Goal: Transaction & Acquisition: Obtain resource

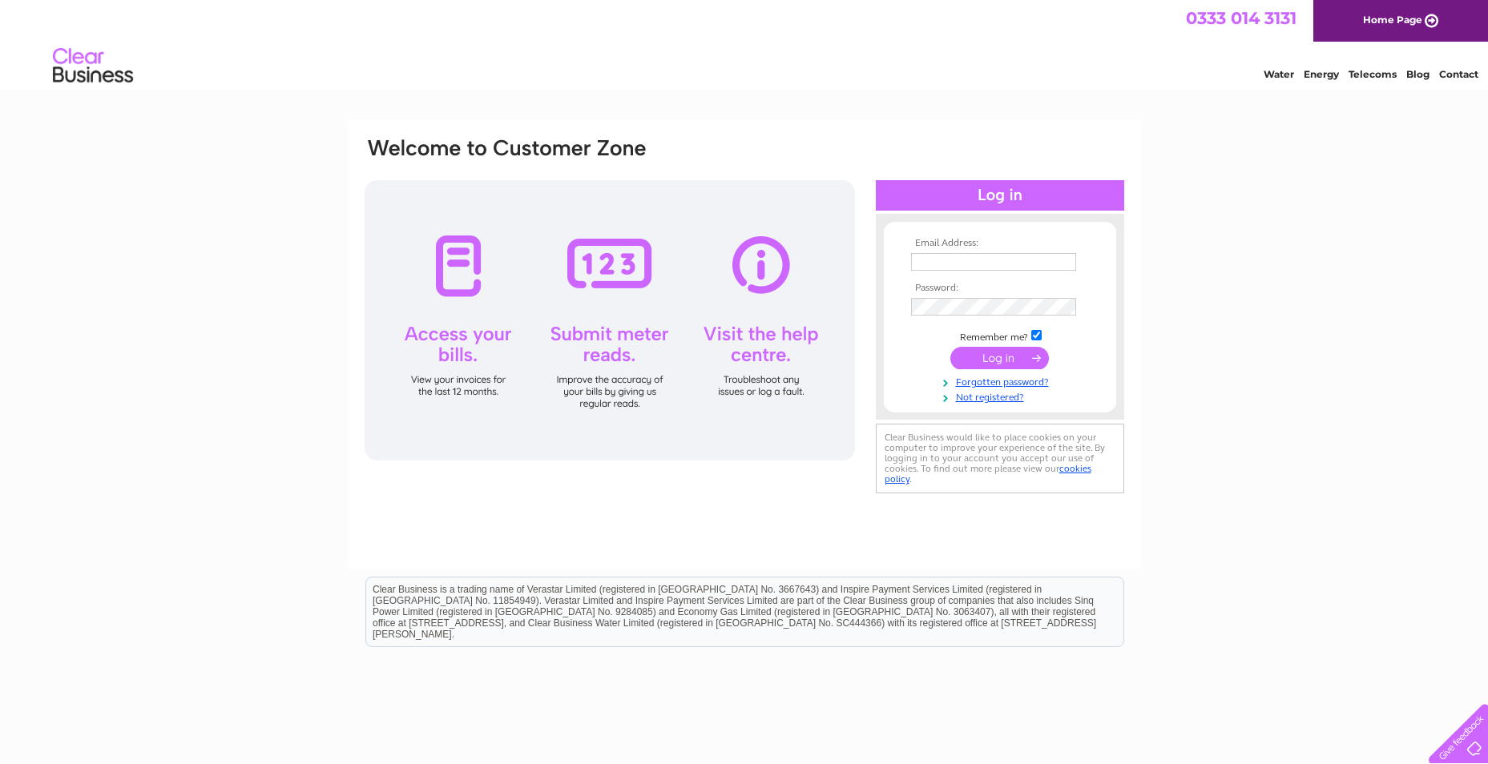
type input "[EMAIL_ADDRESS][DOMAIN_NAME]"
click at [1025, 359] on input "submit" at bounding box center [999, 358] width 99 height 22
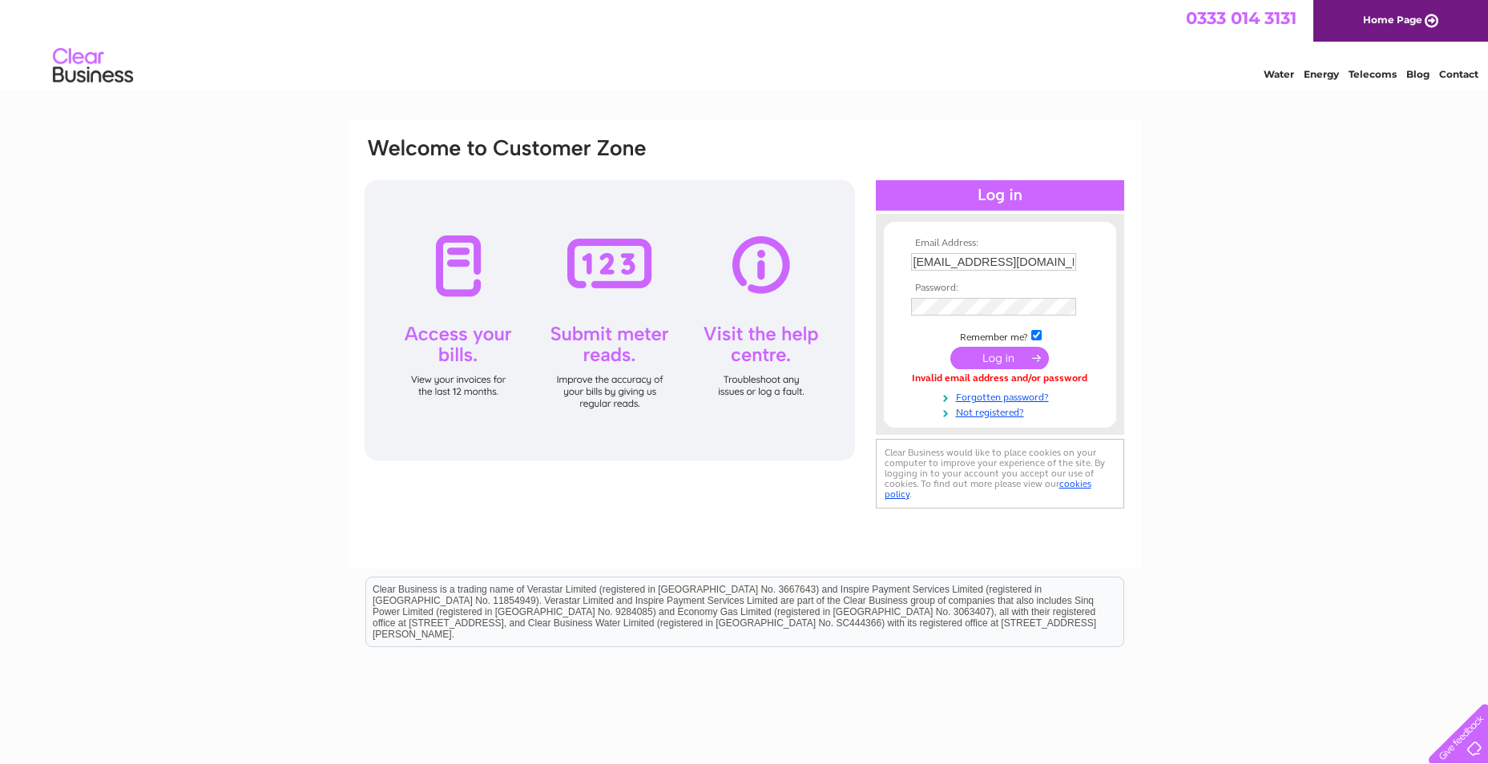
click at [998, 356] on input "submit" at bounding box center [999, 358] width 99 height 22
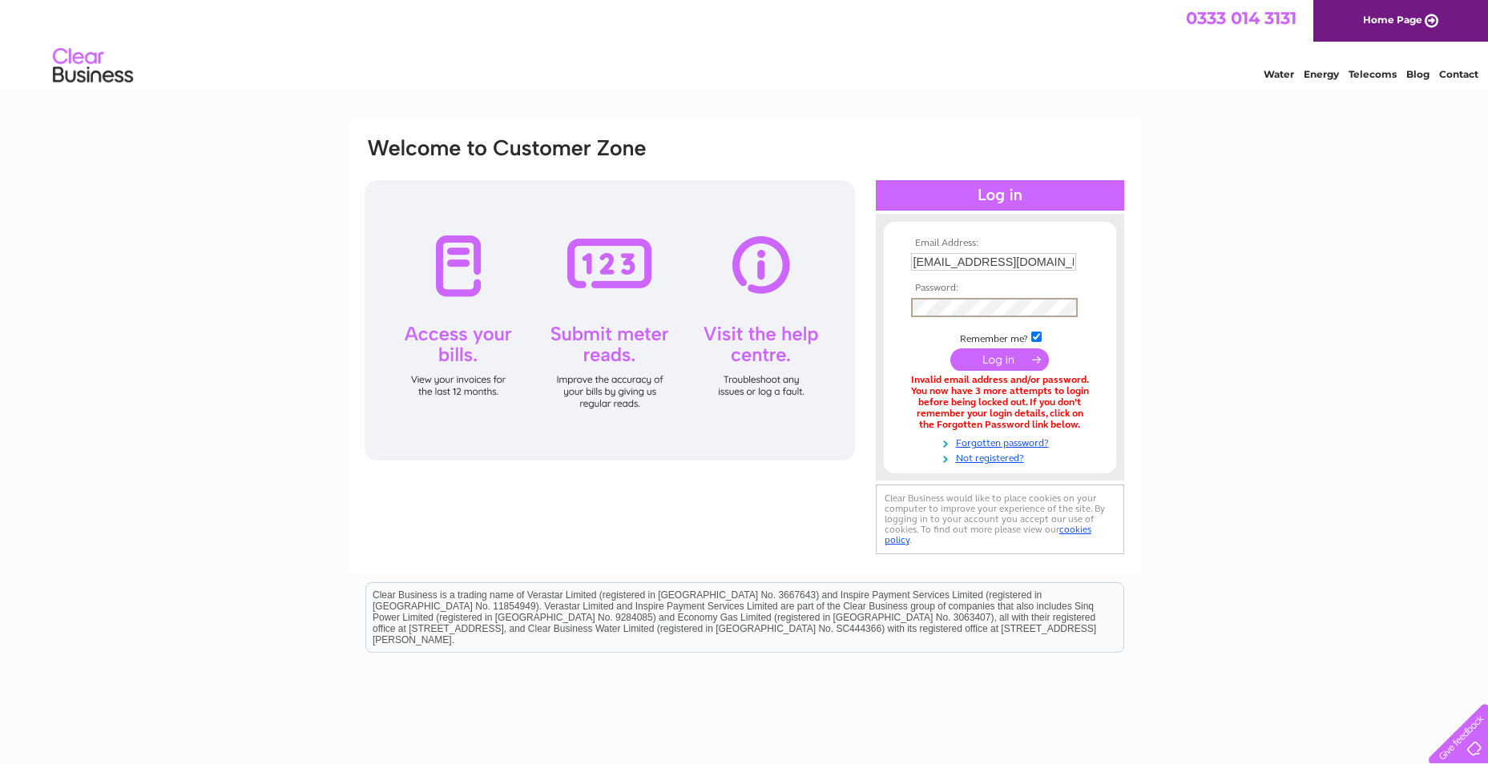
click at [1186, 313] on div "Email Address: lesley_morrey@yahoo.com Password: Forgotten password?" at bounding box center [744, 484] width 1488 height 728
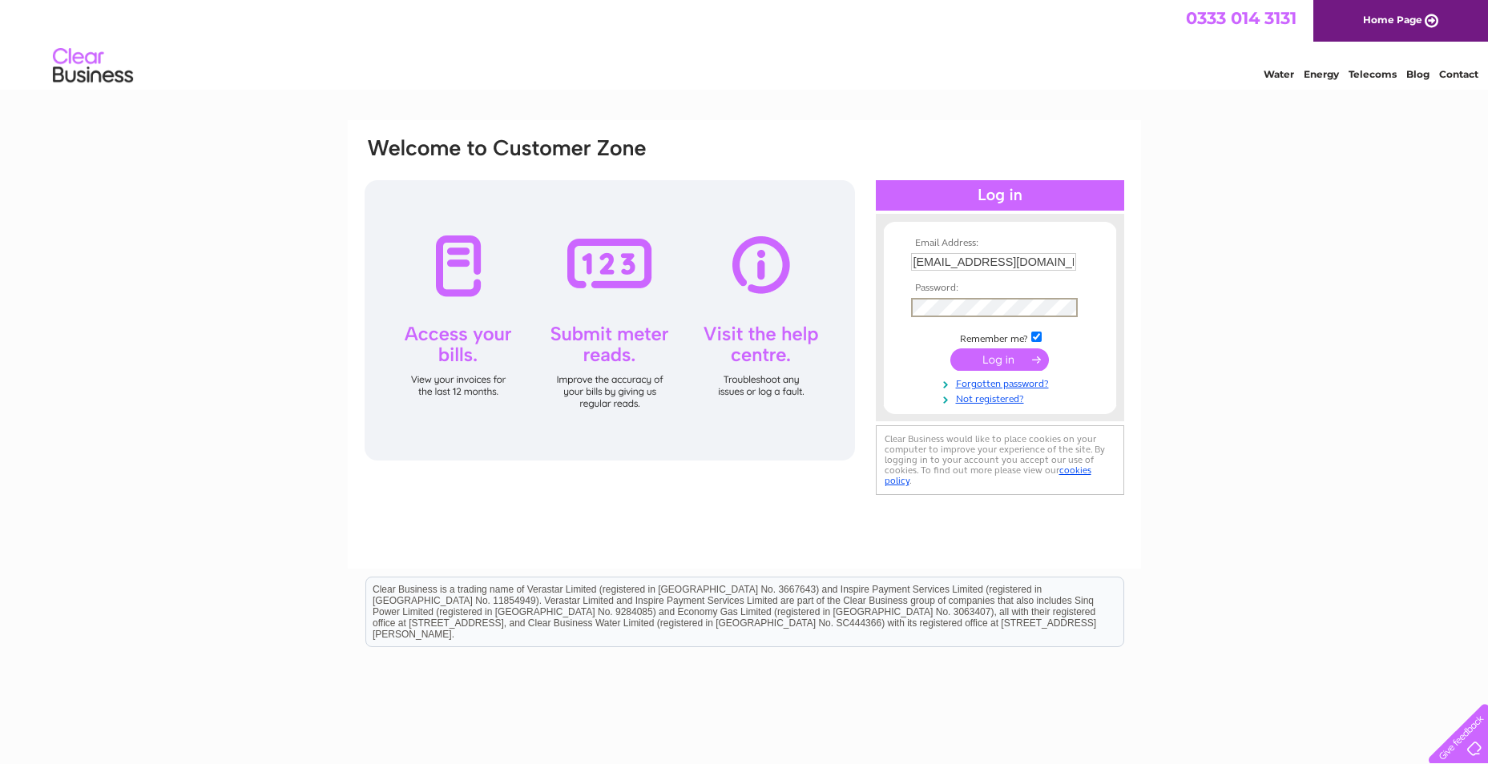
click at [1313, 265] on div "Email Address: lesley_morrey@yahoo.com Password: Forgotten password?" at bounding box center [744, 481] width 1488 height 723
click at [1157, 284] on div "Email Address: lesley_morrey@yahoo.com Password: Forgotten password?" at bounding box center [744, 481] width 1488 height 723
click at [995, 356] on input "submit" at bounding box center [999, 358] width 99 height 22
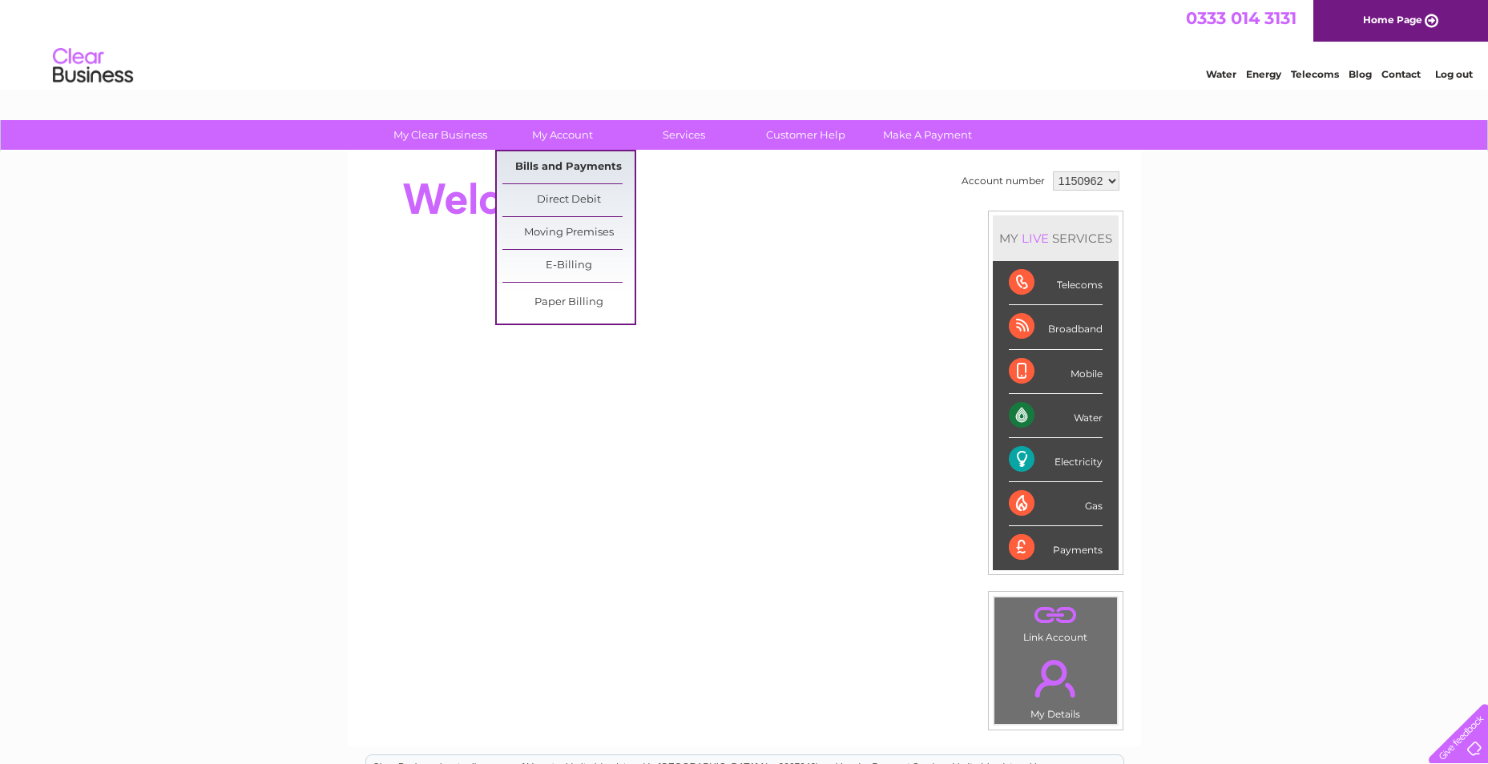
click at [559, 163] on link "Bills and Payments" at bounding box center [568, 167] width 132 height 32
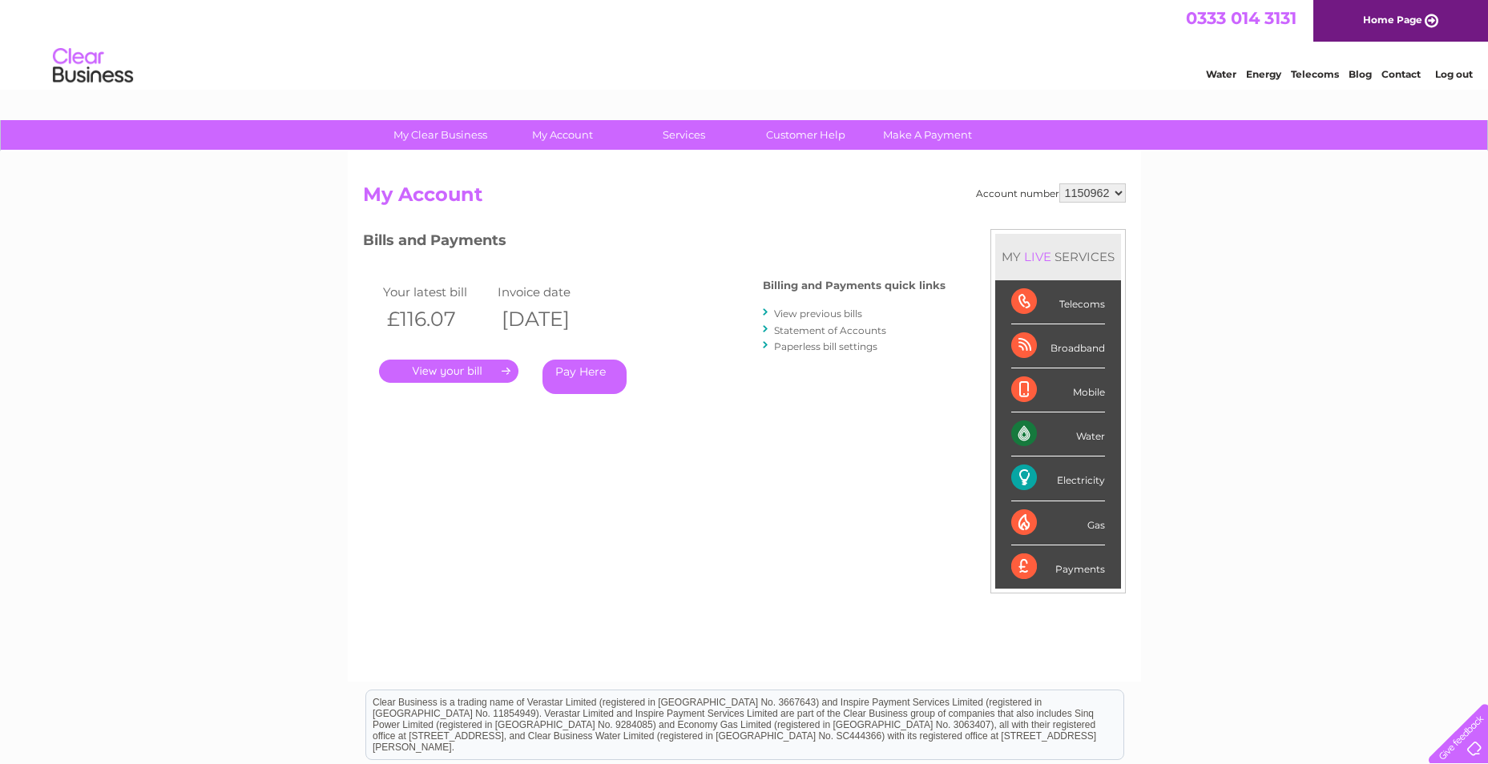
click at [483, 372] on link "." at bounding box center [448, 371] width 139 height 23
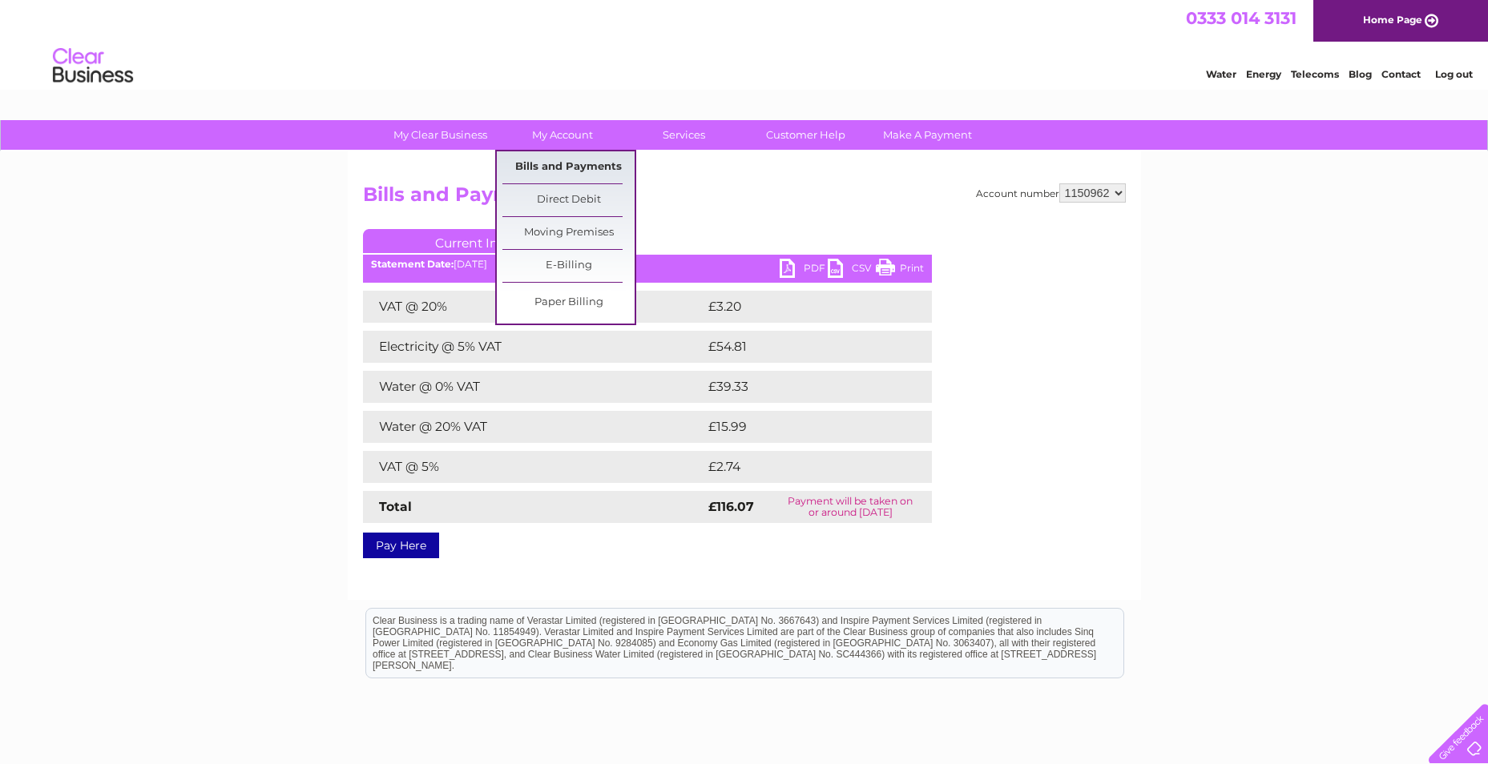
click at [568, 161] on link "Bills and Payments" at bounding box center [568, 167] width 132 height 32
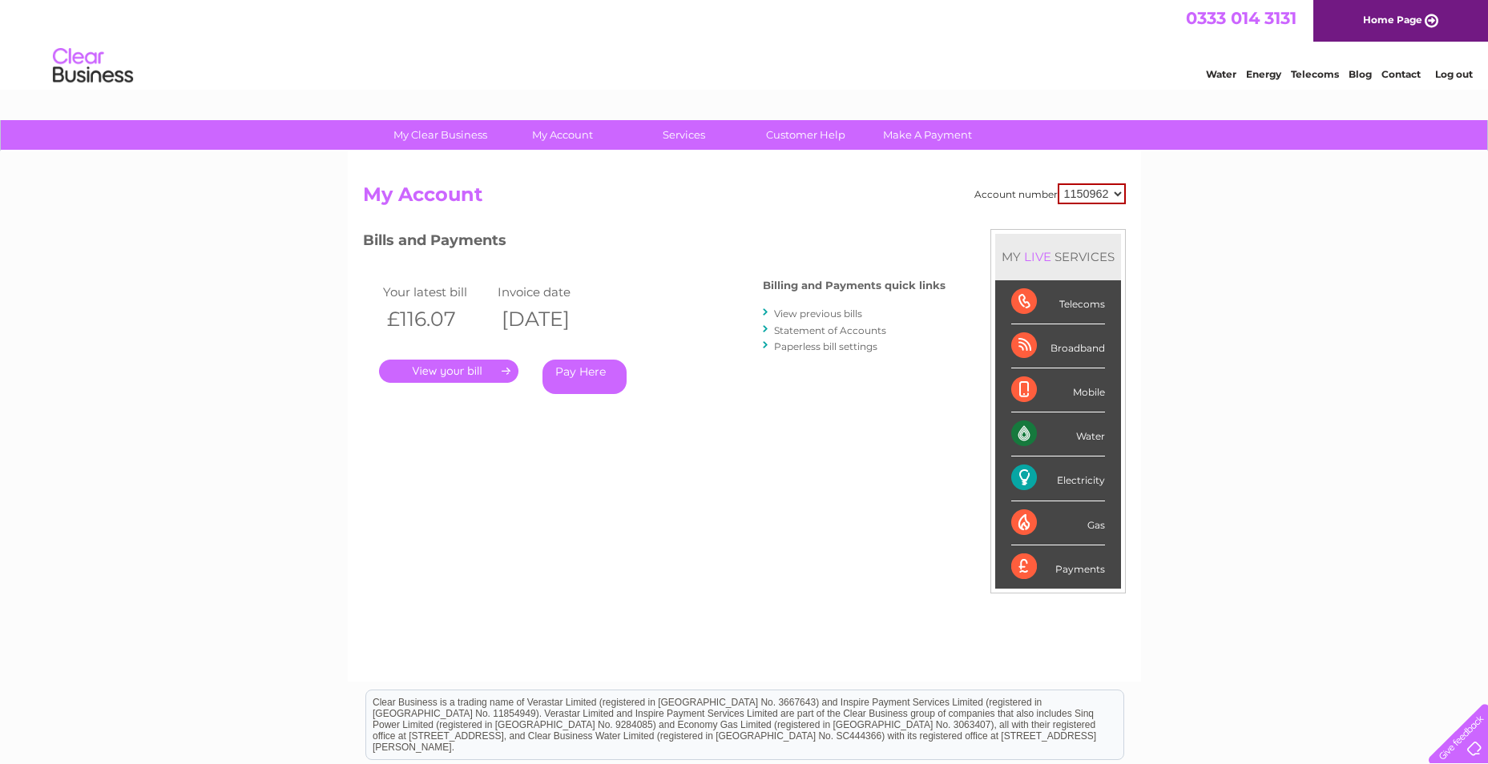
click at [809, 310] on link "View previous bills" at bounding box center [818, 314] width 88 height 12
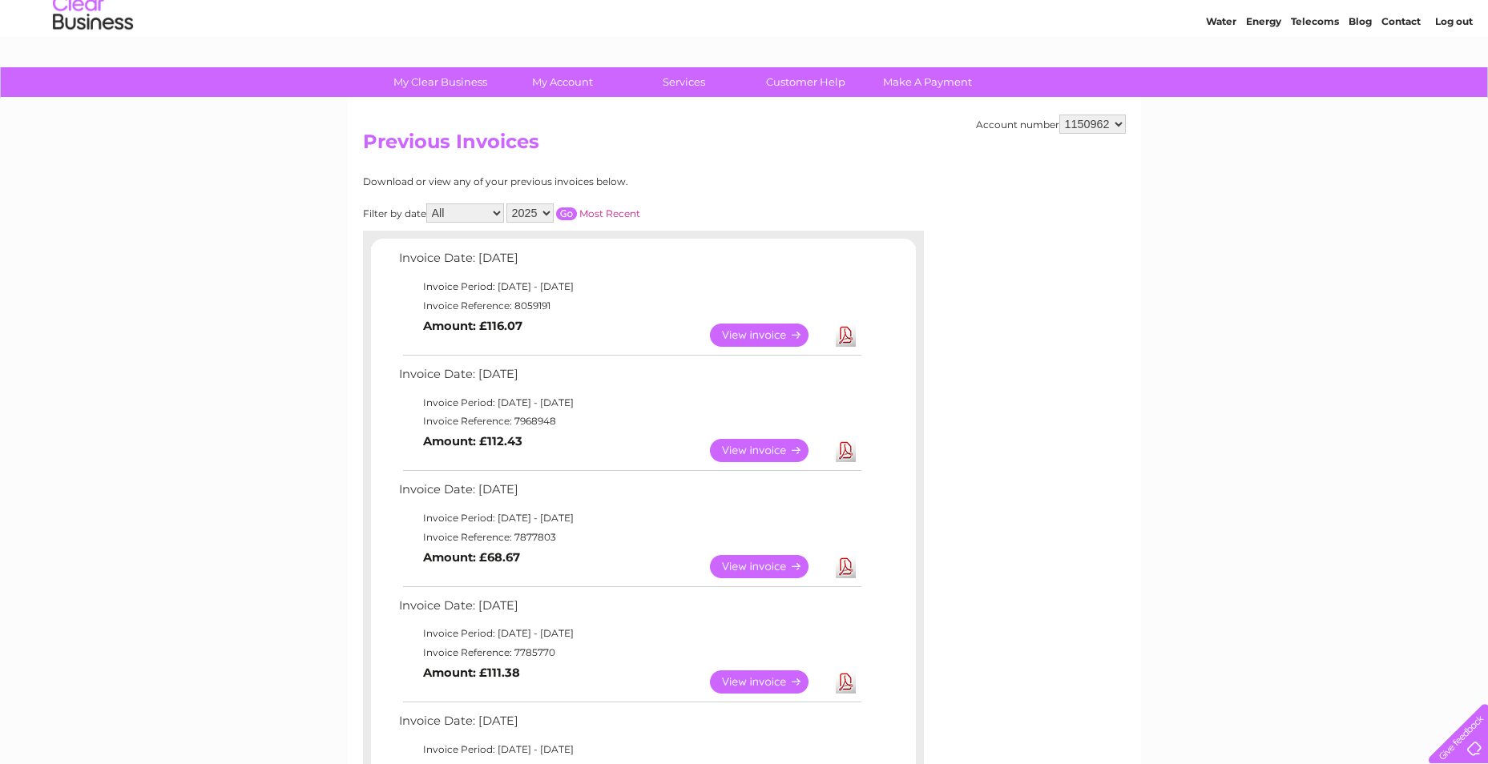
scroll to position [80, 0]
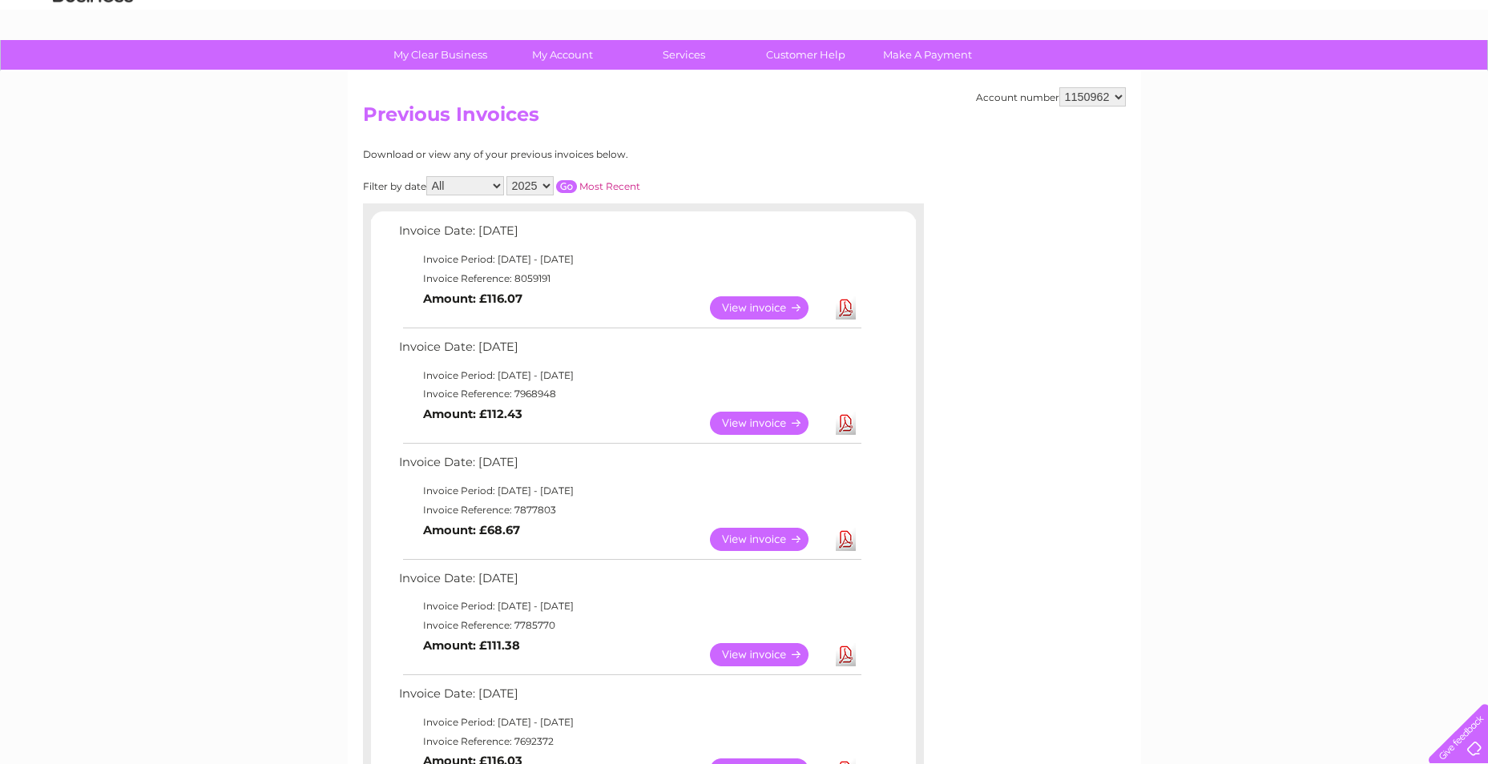
click at [752, 539] on link "View" at bounding box center [769, 539] width 118 height 23
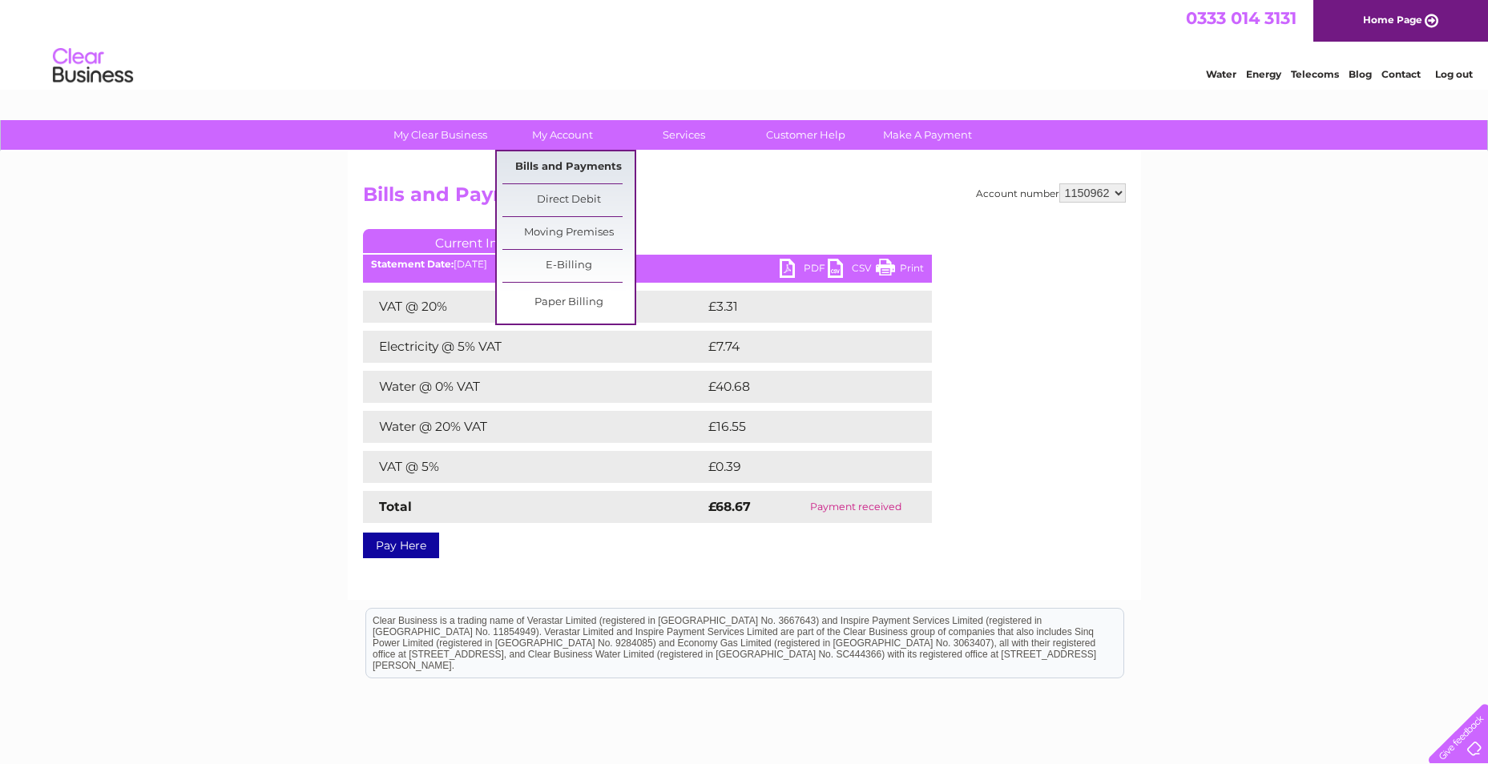
click at [579, 166] on link "Bills and Payments" at bounding box center [568, 167] width 132 height 32
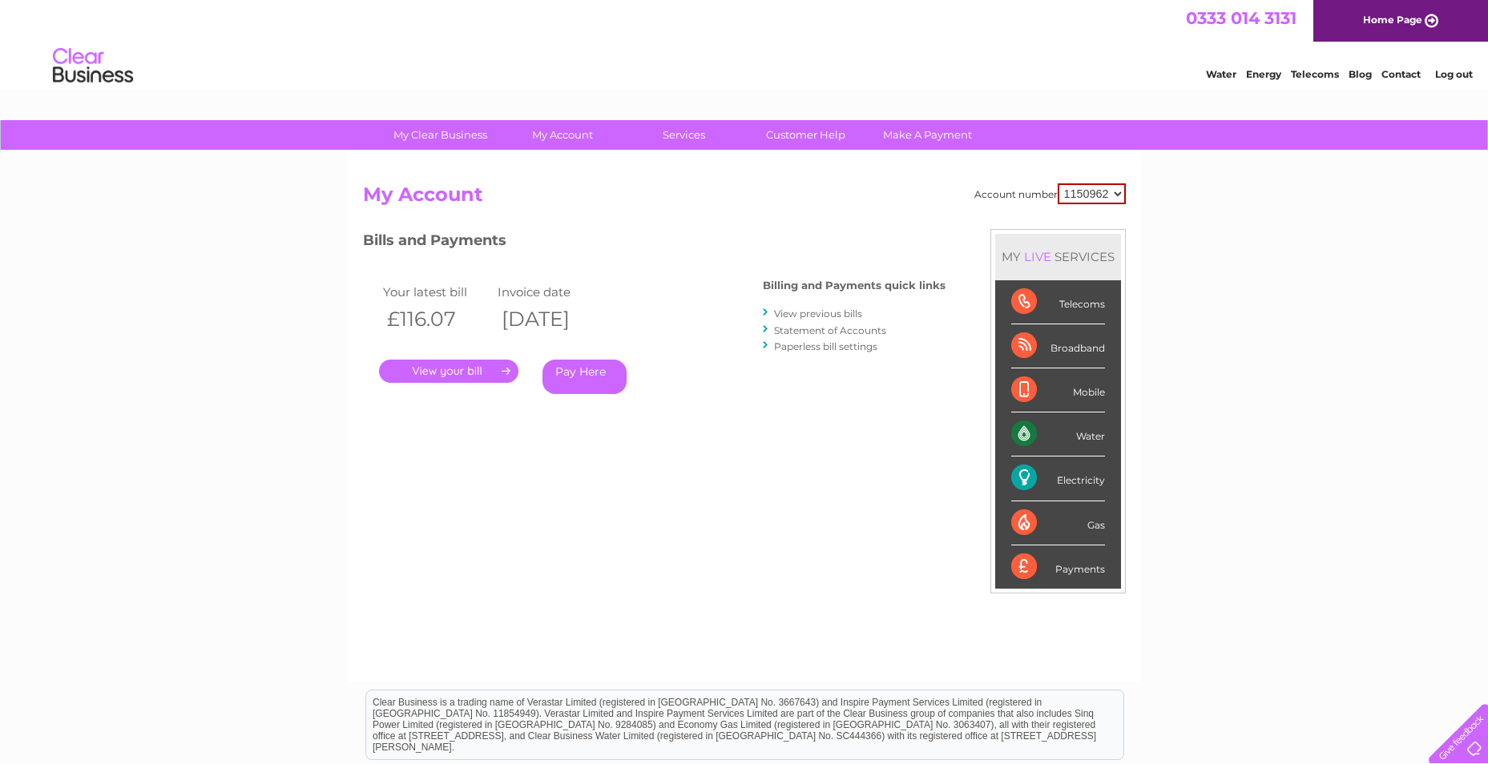
click at [814, 312] on link "View previous bills" at bounding box center [818, 314] width 88 height 12
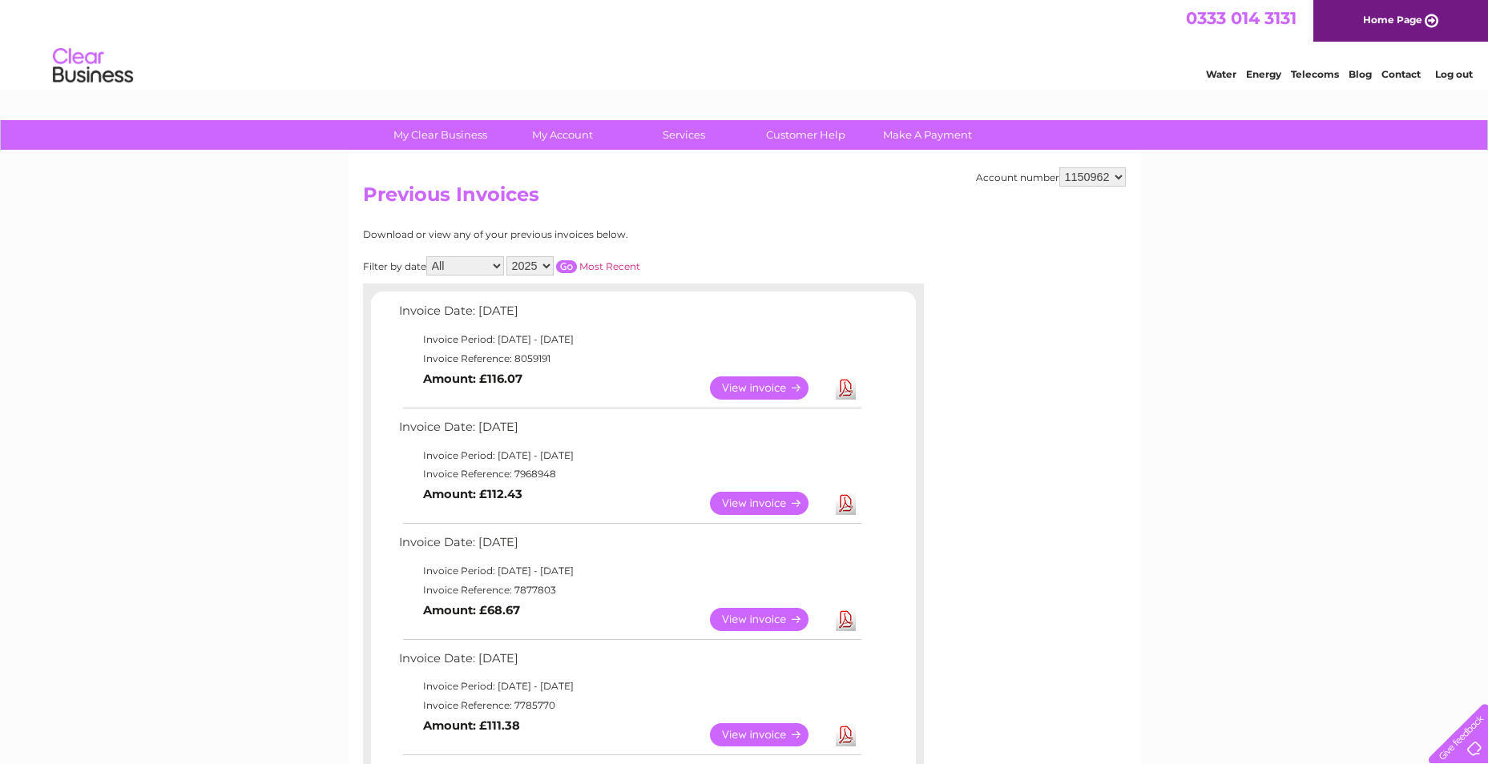
click at [846, 623] on link "Download" at bounding box center [846, 619] width 20 height 23
click at [845, 499] on link "Download" at bounding box center [846, 503] width 20 height 23
click at [844, 389] on link "Download" at bounding box center [846, 388] width 20 height 23
